Goal: Transaction & Acquisition: Purchase product/service

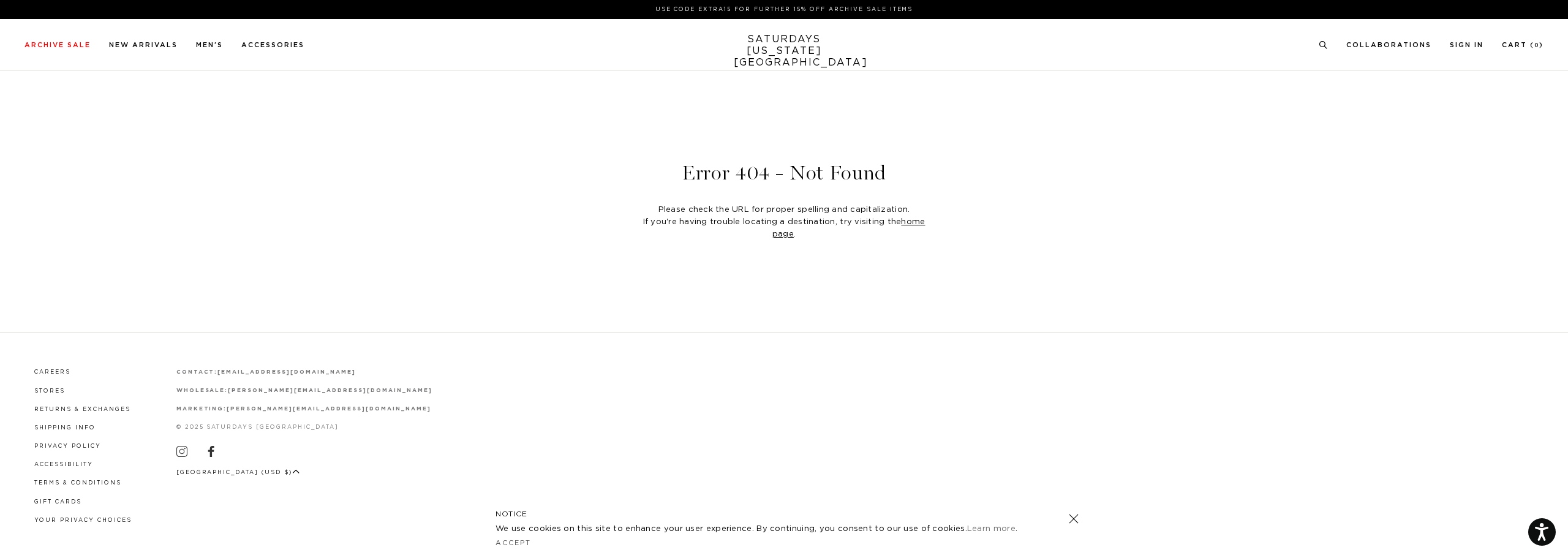
click at [786, 40] on link "SATURDAYS NEW YORK CITY" at bounding box center [784, 51] width 101 height 35
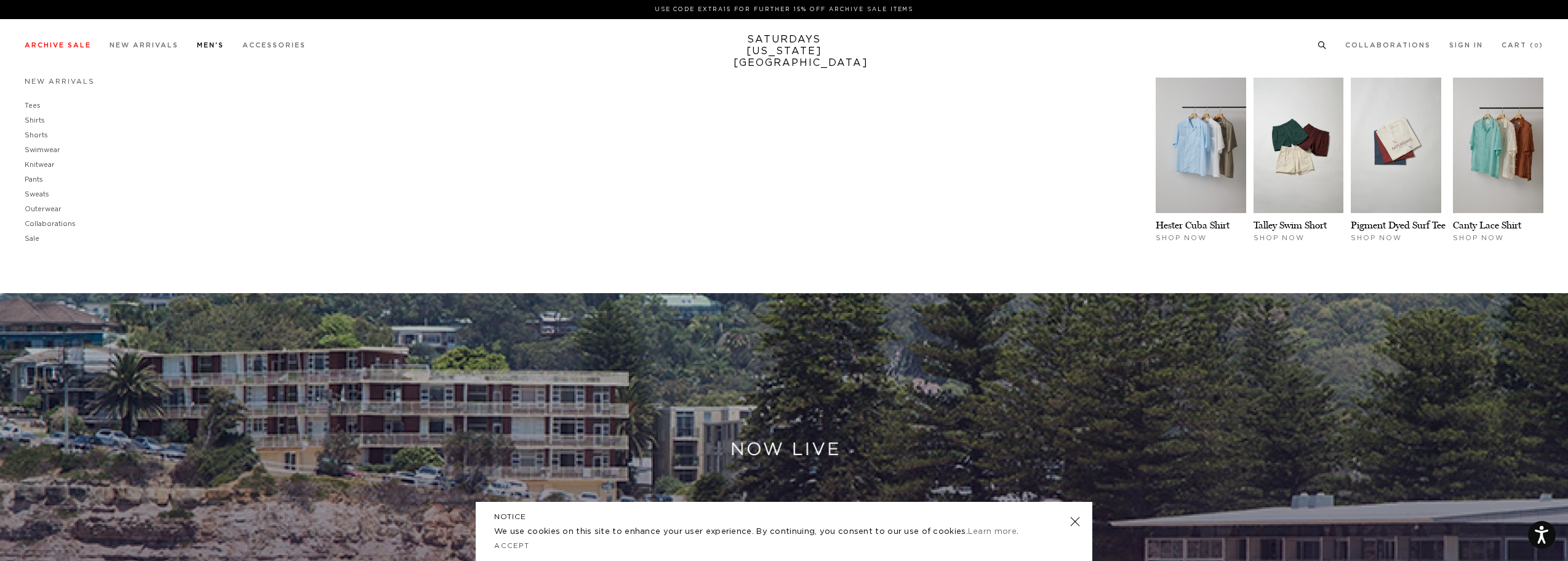
click at [212, 42] on link "Men's" at bounding box center [210, 45] width 27 height 7
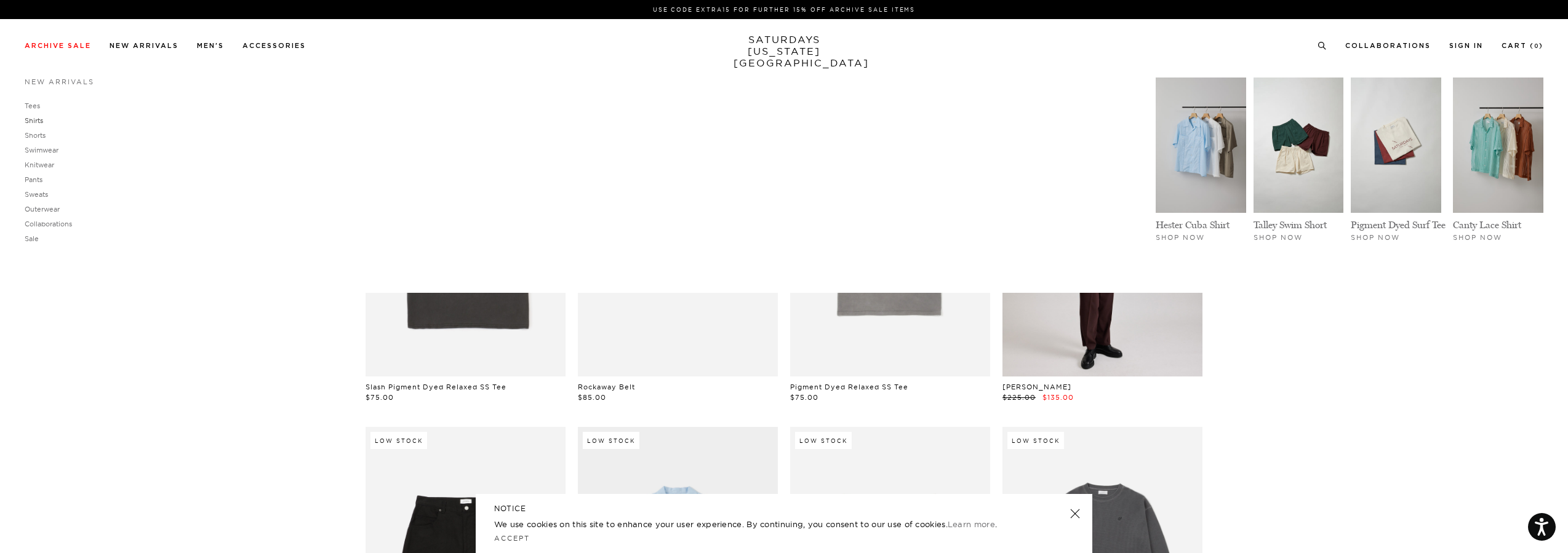
click at [38, 120] on link "Shirts" at bounding box center [34, 120] width 18 height 8
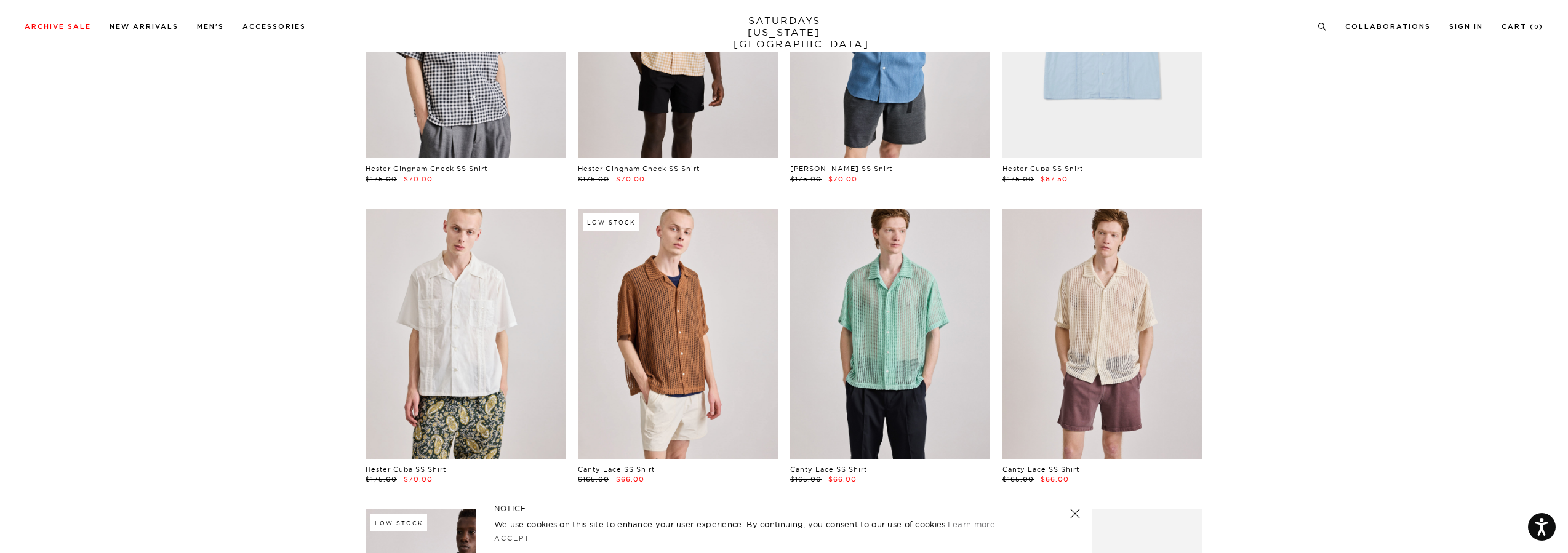
scroll to position [246, 0]
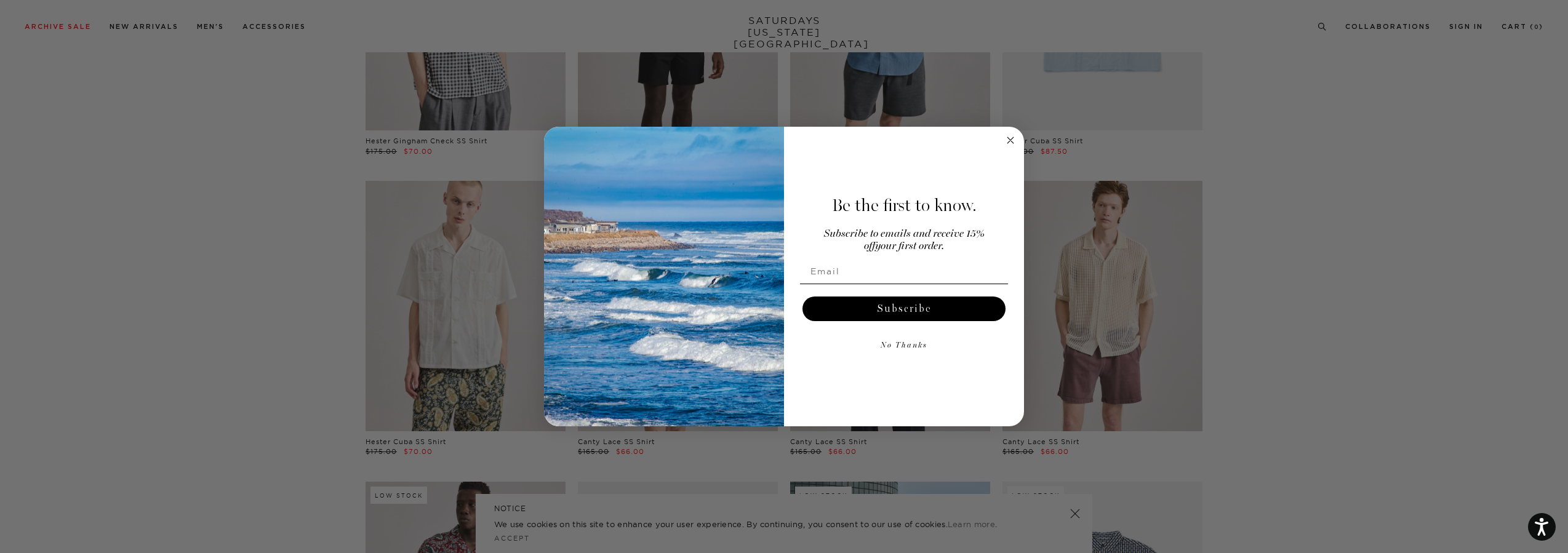
click at [1008, 144] on circle "Close dialog" at bounding box center [1010, 139] width 14 height 14
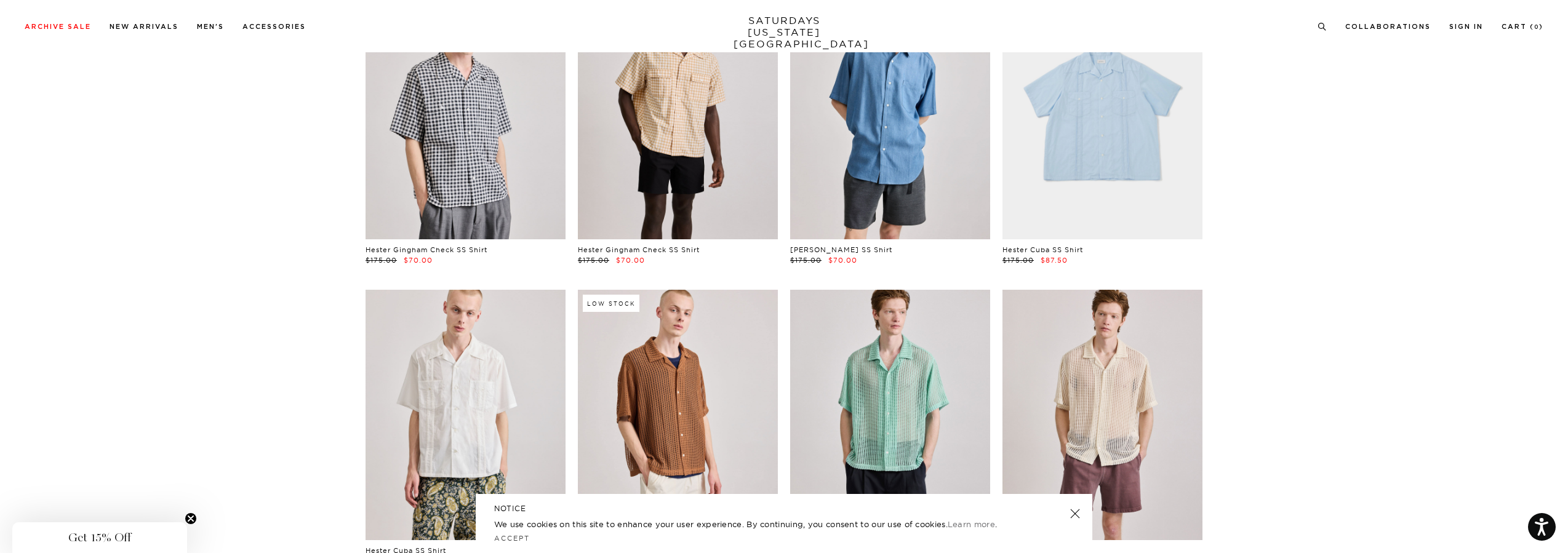
scroll to position [0, 0]
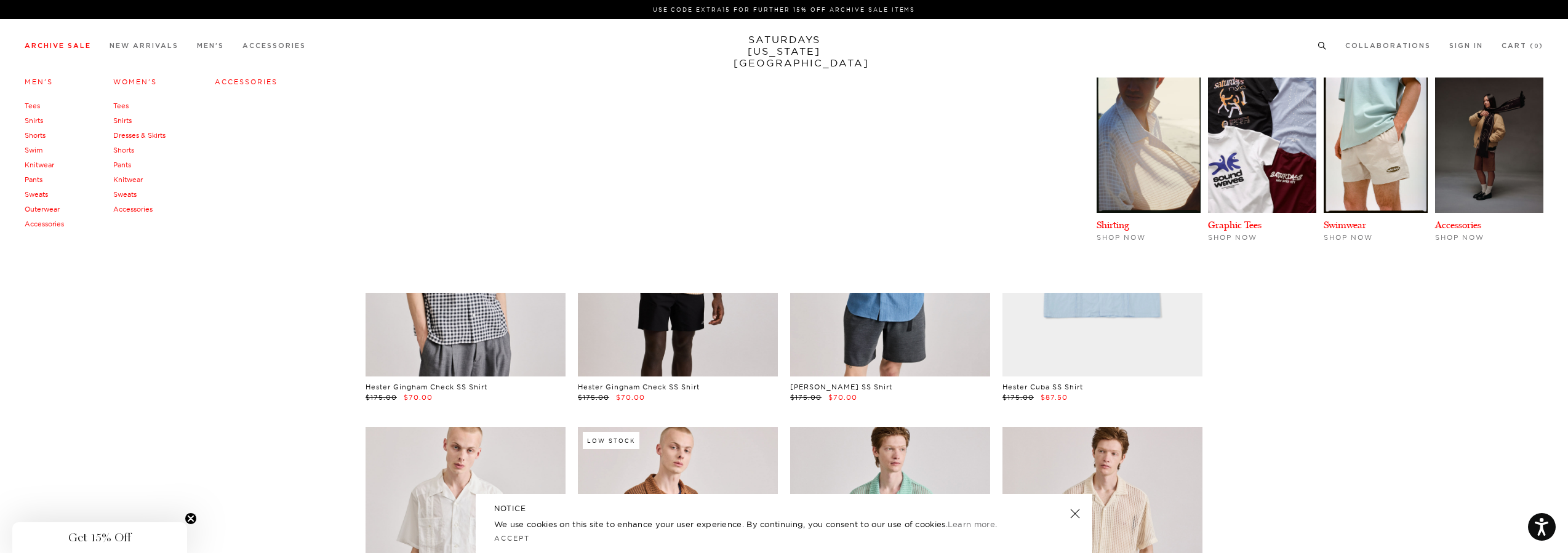
click at [68, 45] on link "Archive Sale" at bounding box center [58, 45] width 67 height 7
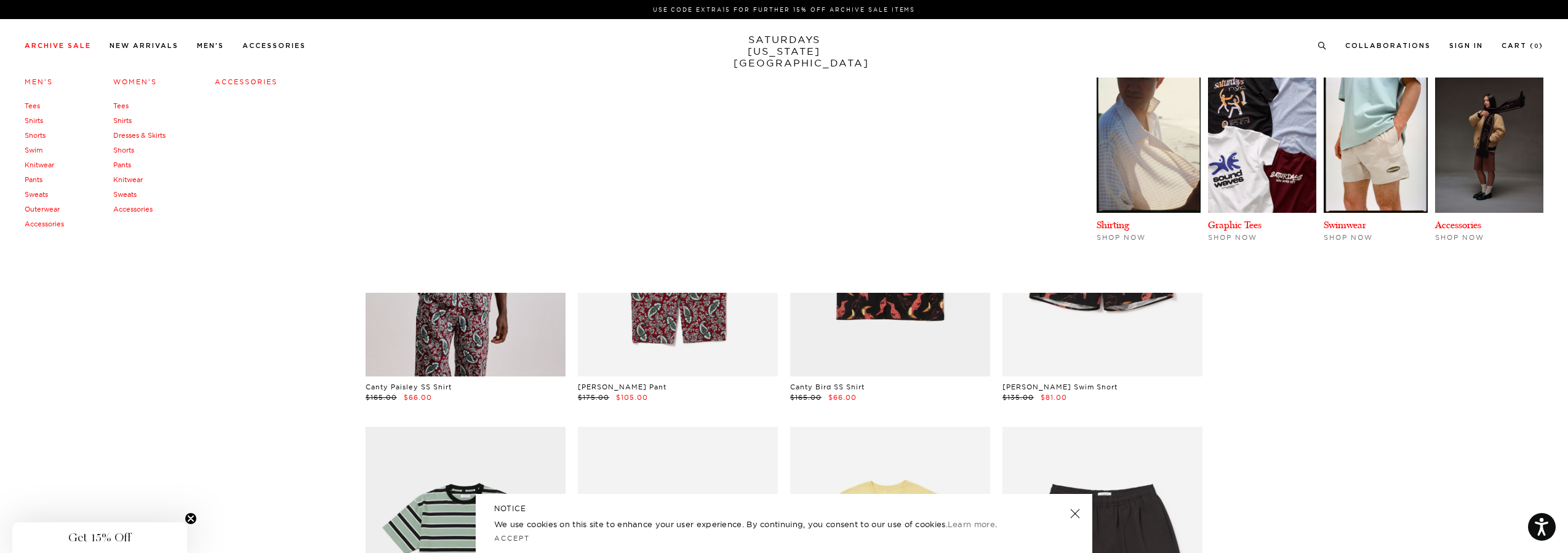
click at [31, 120] on link "Shirts" at bounding box center [34, 120] width 18 height 8
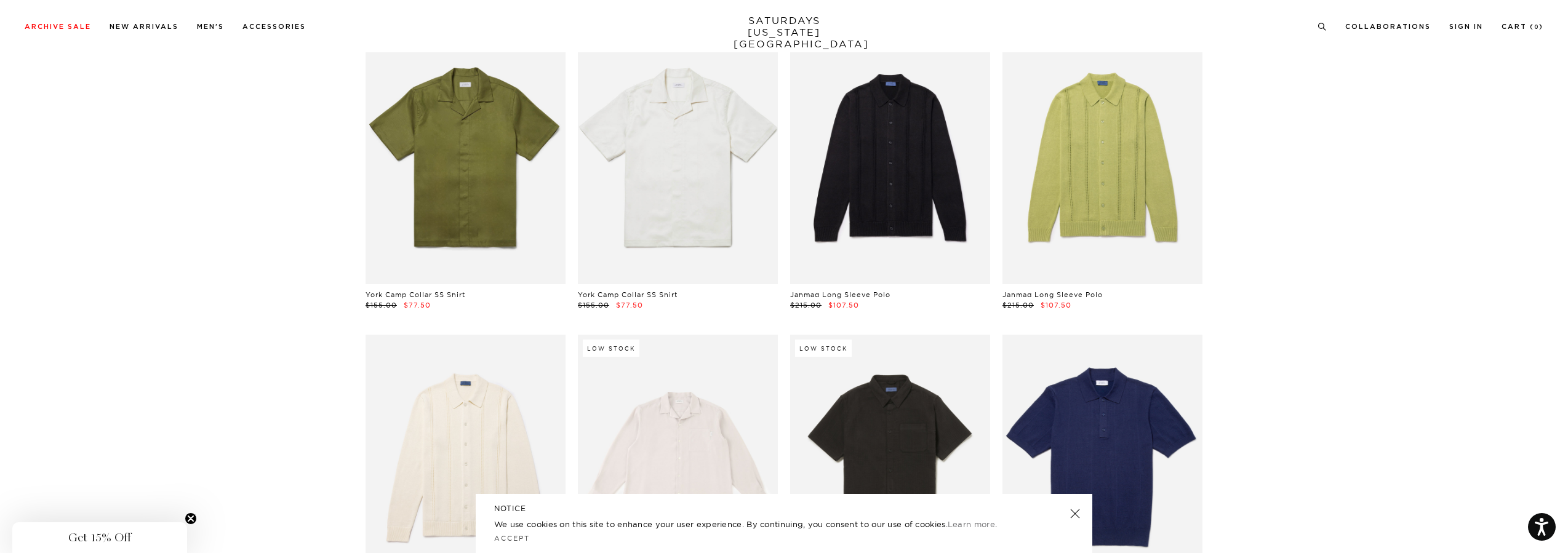
scroll to position [2768, 0]
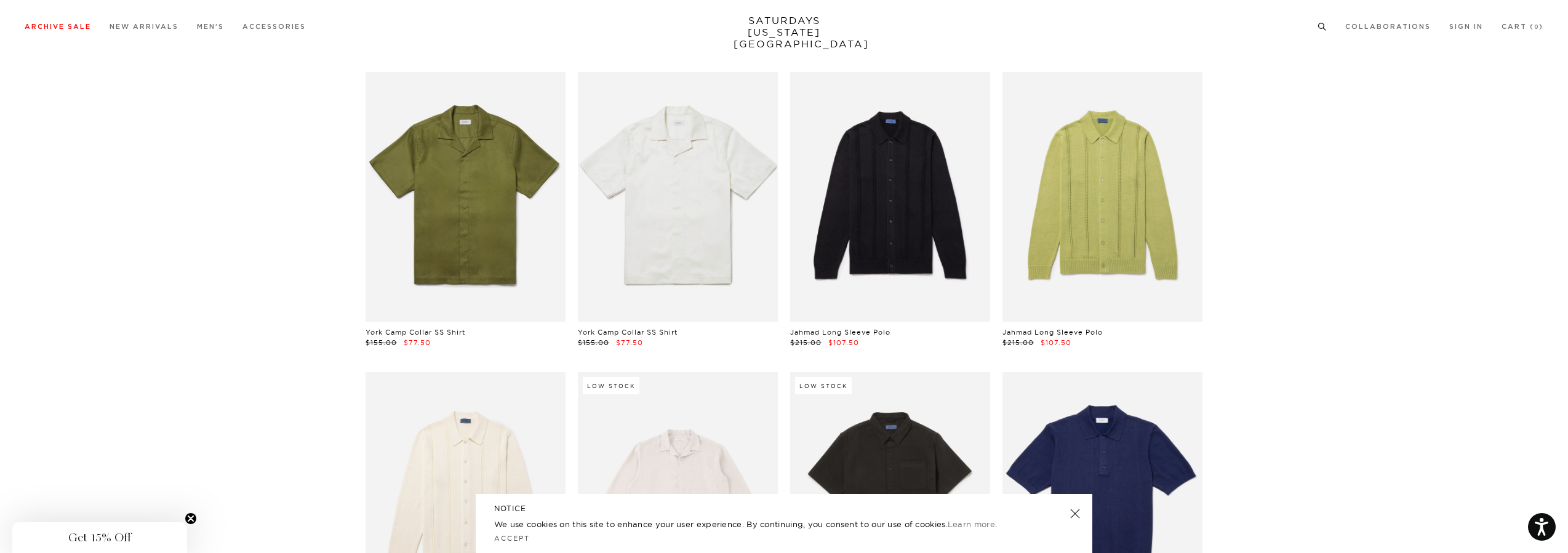
click at [1320, 23] on icon at bounding box center [1322, 27] width 9 height 8
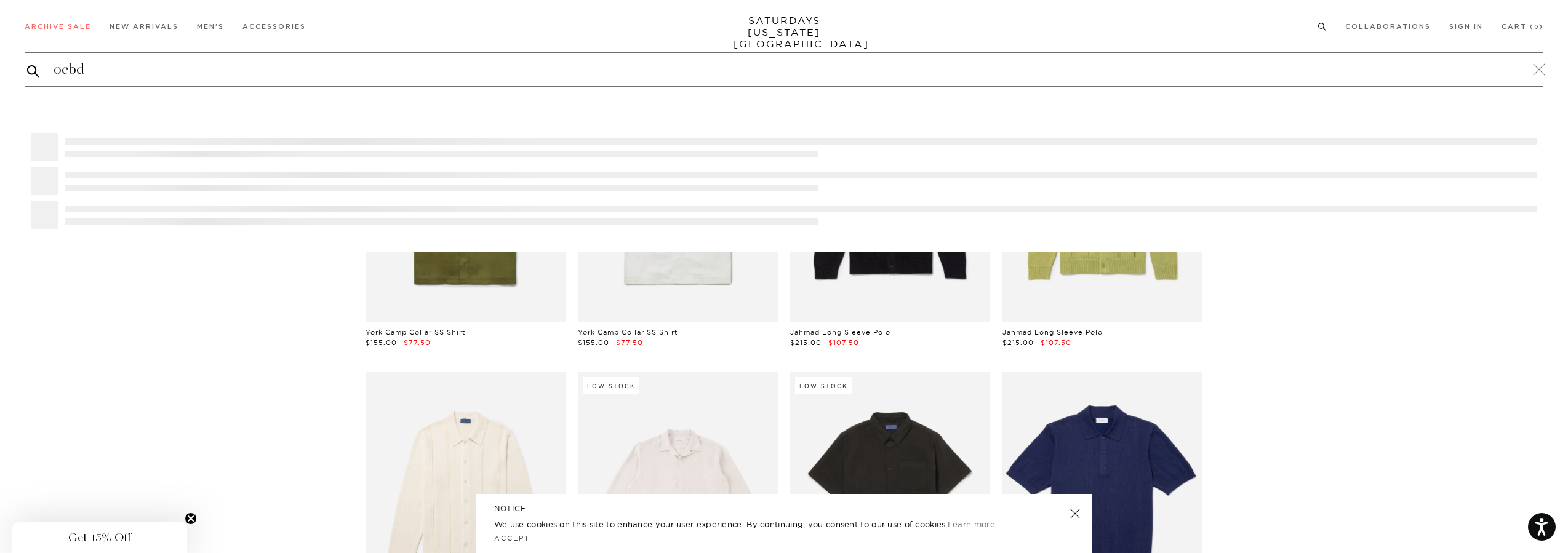
type input "ocbd"
click at [27, 63] on button "submit" at bounding box center [33, 71] width 12 height 15
